Goal: Task Accomplishment & Management: Use online tool/utility

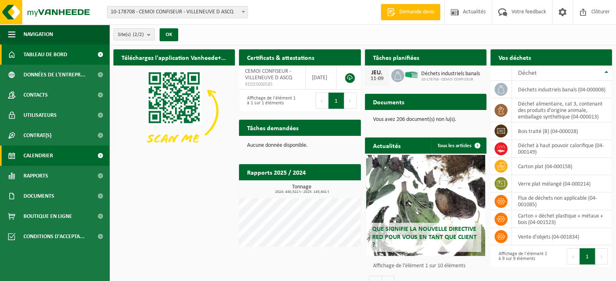
click at [44, 157] on span "Calendrier" at bounding box center [38, 156] width 30 height 20
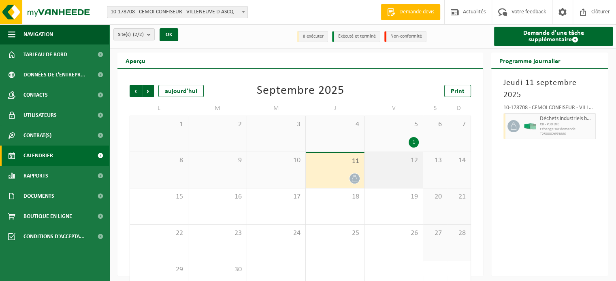
click at [398, 168] on div "12" at bounding box center [393, 170] width 58 height 36
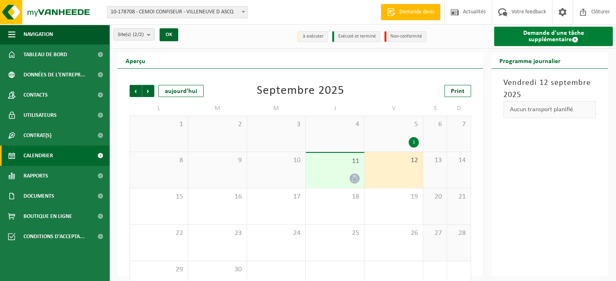
click at [528, 35] on link "Demande d'une tâche supplémentaire" at bounding box center [553, 36] width 119 height 19
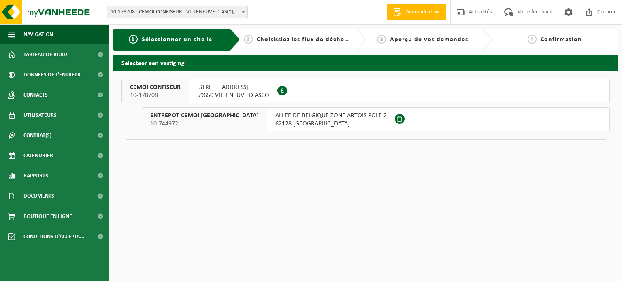
click at [209, 94] on span "59650 VILLENEUVE D ASCQ" at bounding box center [233, 96] width 72 height 8
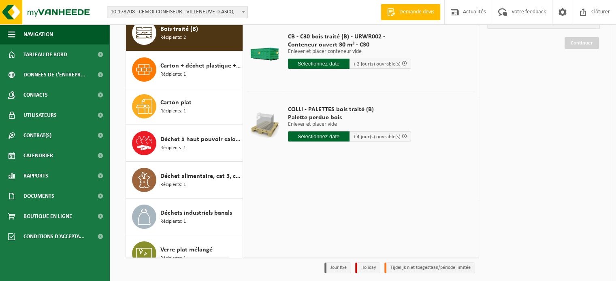
scroll to position [73, 0]
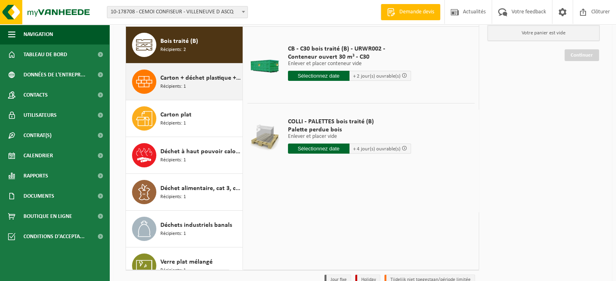
click at [174, 76] on span "Carton + déchet plastique + métaux + bois" at bounding box center [200, 78] width 80 height 10
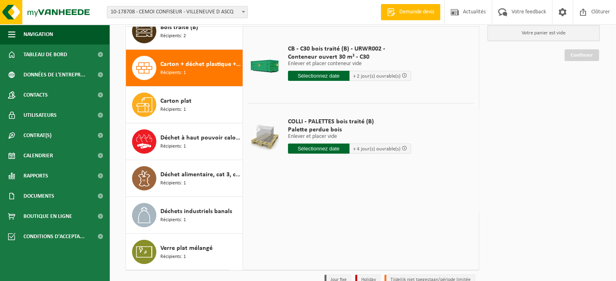
scroll to position [14, 0]
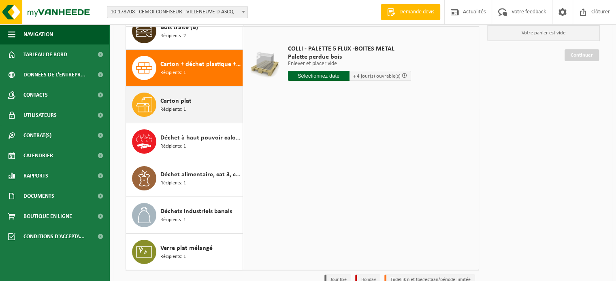
click at [167, 104] on span "Carton plat" at bounding box center [175, 101] width 31 height 10
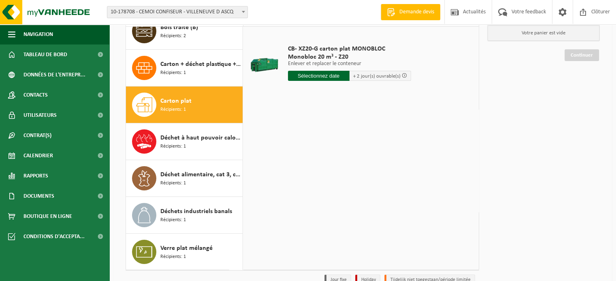
click at [322, 74] on input "text" at bounding box center [319, 76] width 62 height 10
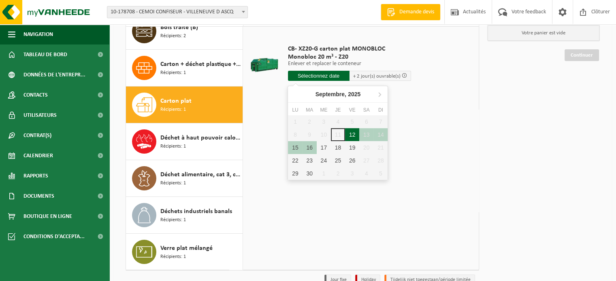
click at [351, 134] on div "12" at bounding box center [352, 134] width 14 height 13
type input "à partir de 2025-09-12"
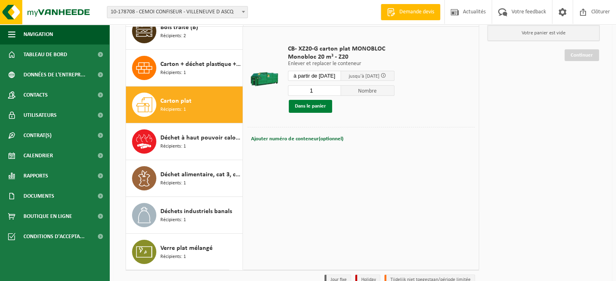
click at [310, 104] on button "Dans le panier" at bounding box center [310, 106] width 43 height 13
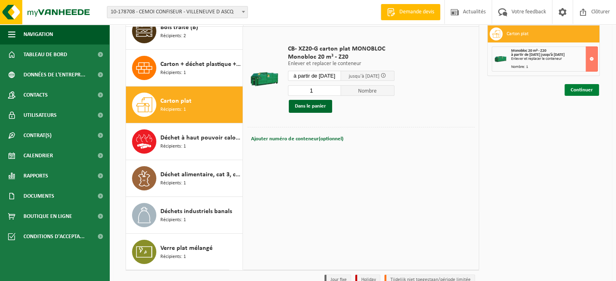
click at [588, 88] on link "Continuer" at bounding box center [582, 90] width 34 height 12
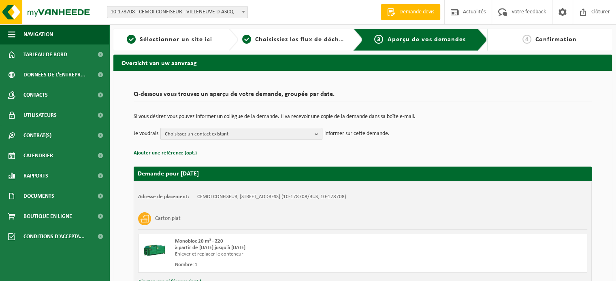
click at [224, 136] on span "Choisissez un contact existant" at bounding box center [238, 134] width 147 height 12
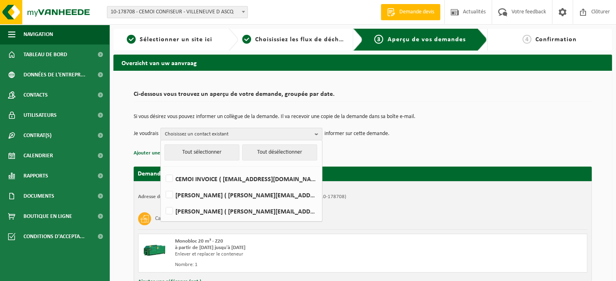
click at [396, 234] on div "Monobloc 20 m³ - Z20 à partir de [DATE] jusqu'à [DATE] Enlever et replacer le c…" at bounding box center [362, 253] width 449 height 39
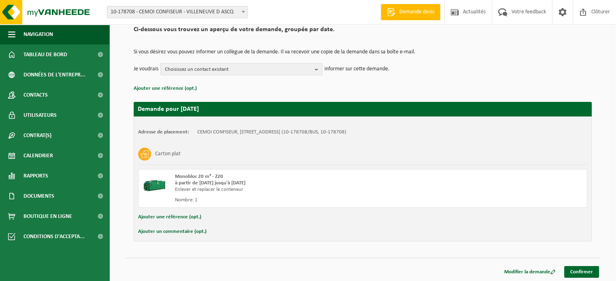
scroll to position [65, 0]
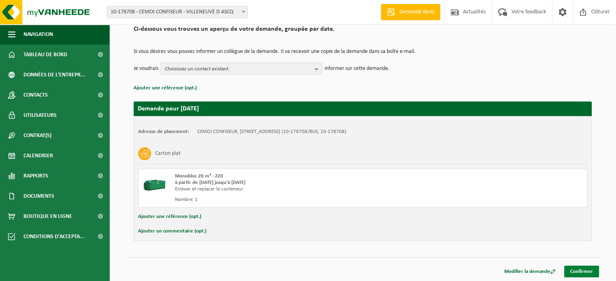
click at [571, 269] on link "Confirmer" at bounding box center [581, 272] width 35 height 12
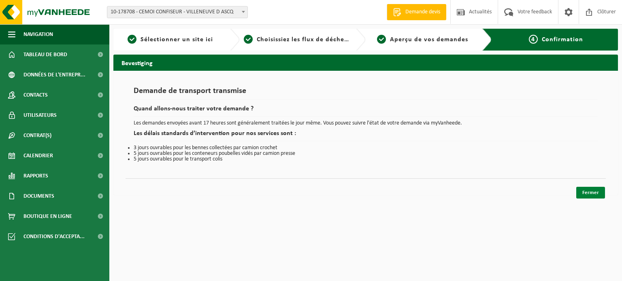
click at [590, 192] on link "Fermer" at bounding box center [590, 193] width 29 height 12
